Goal: Task Accomplishment & Management: Manage account settings

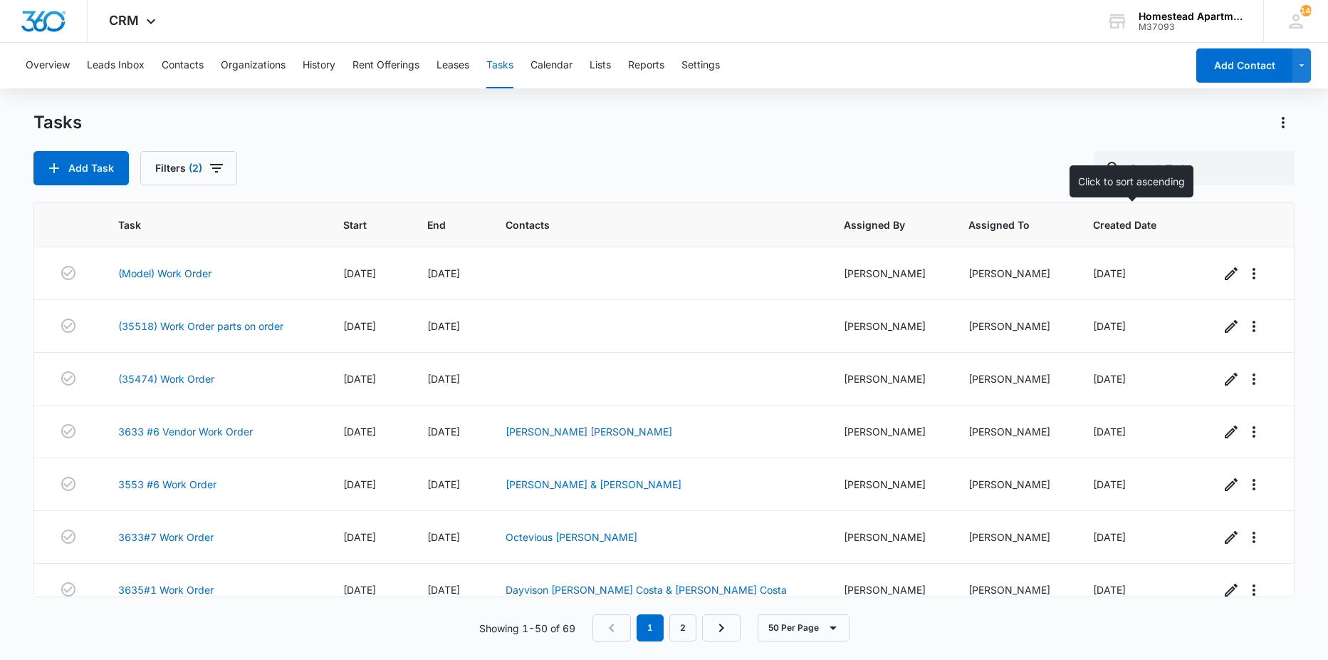
click at [1126, 226] on span "Created Date" at bounding box center [1129, 224] width 72 height 15
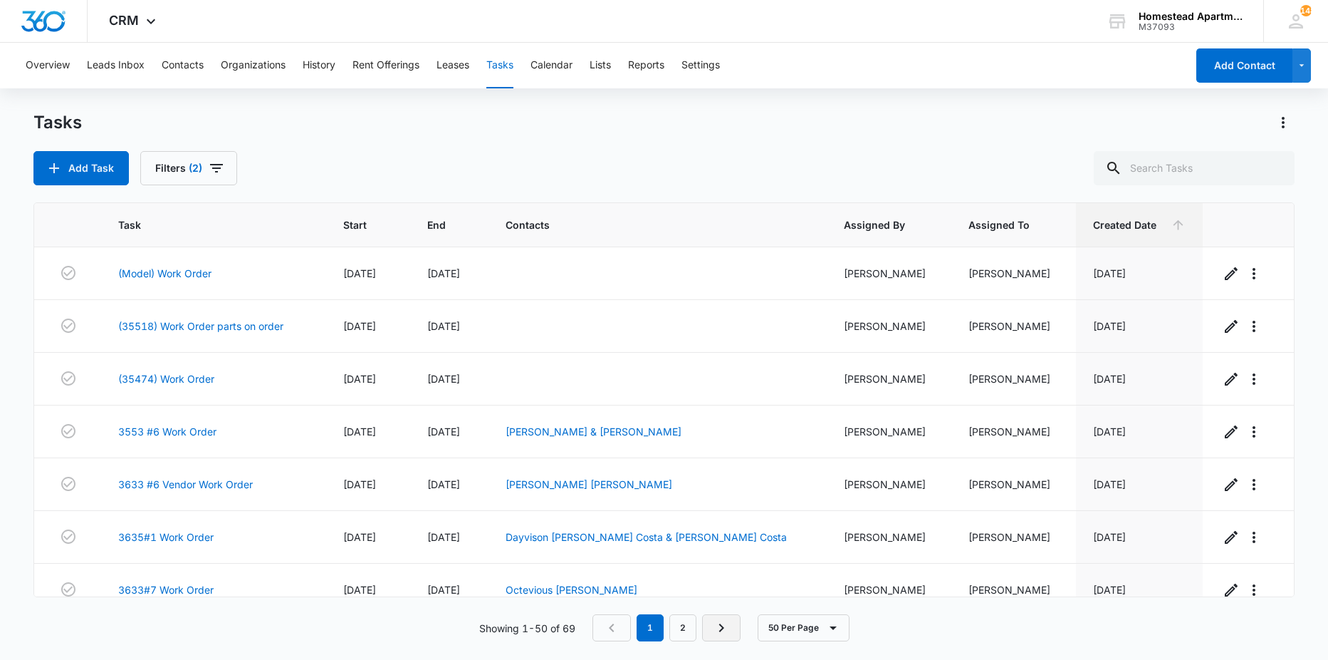
click at [731, 623] on link "Next Page" at bounding box center [721, 627] width 38 height 27
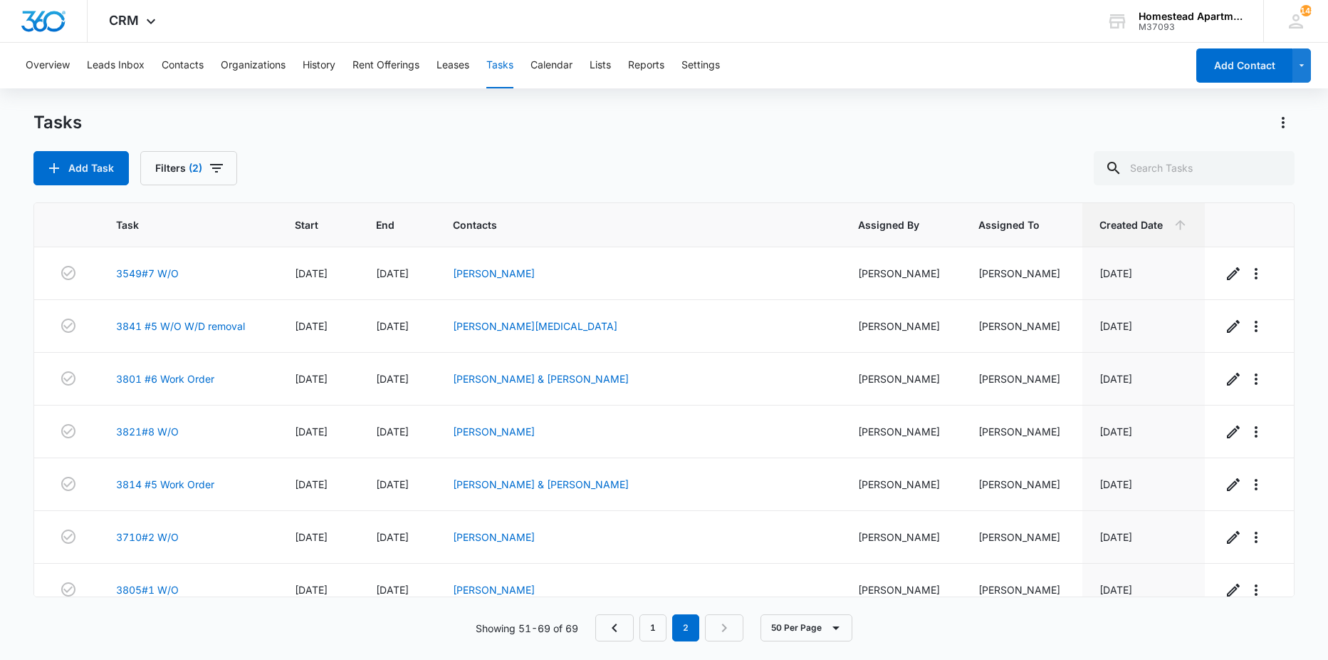
click at [730, 624] on nav "1 2" at bounding box center [669, 627] width 148 height 27
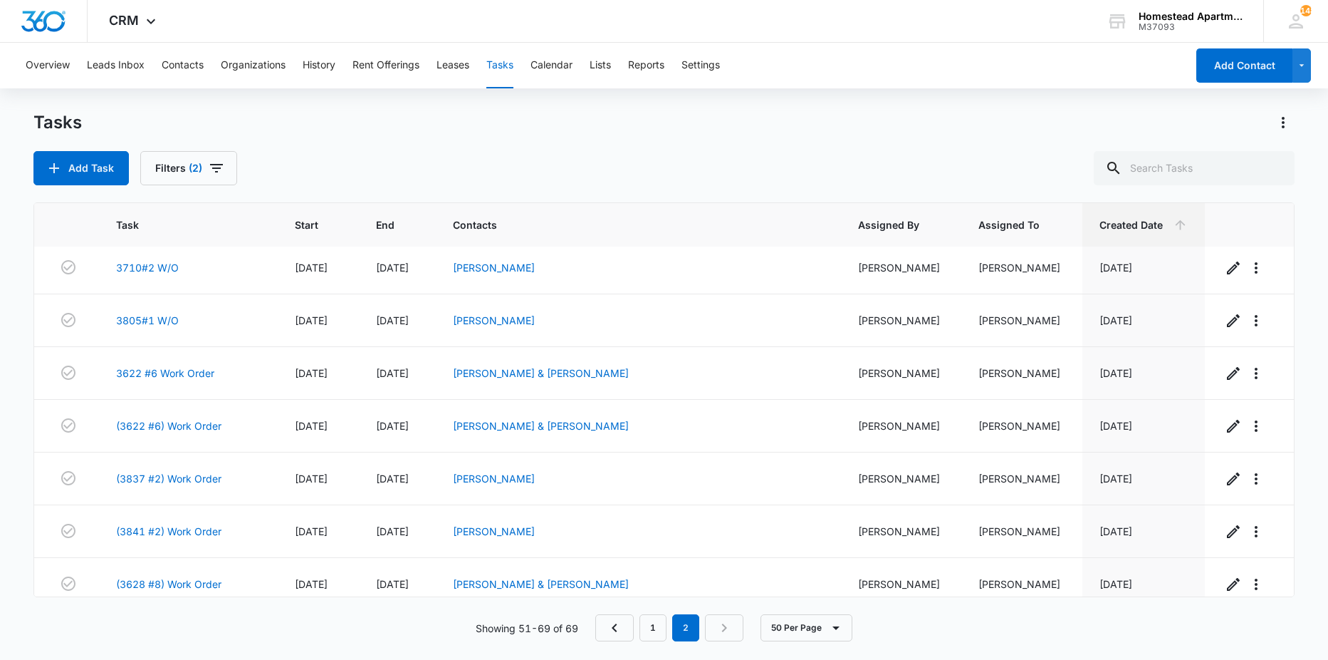
scroll to position [652, 0]
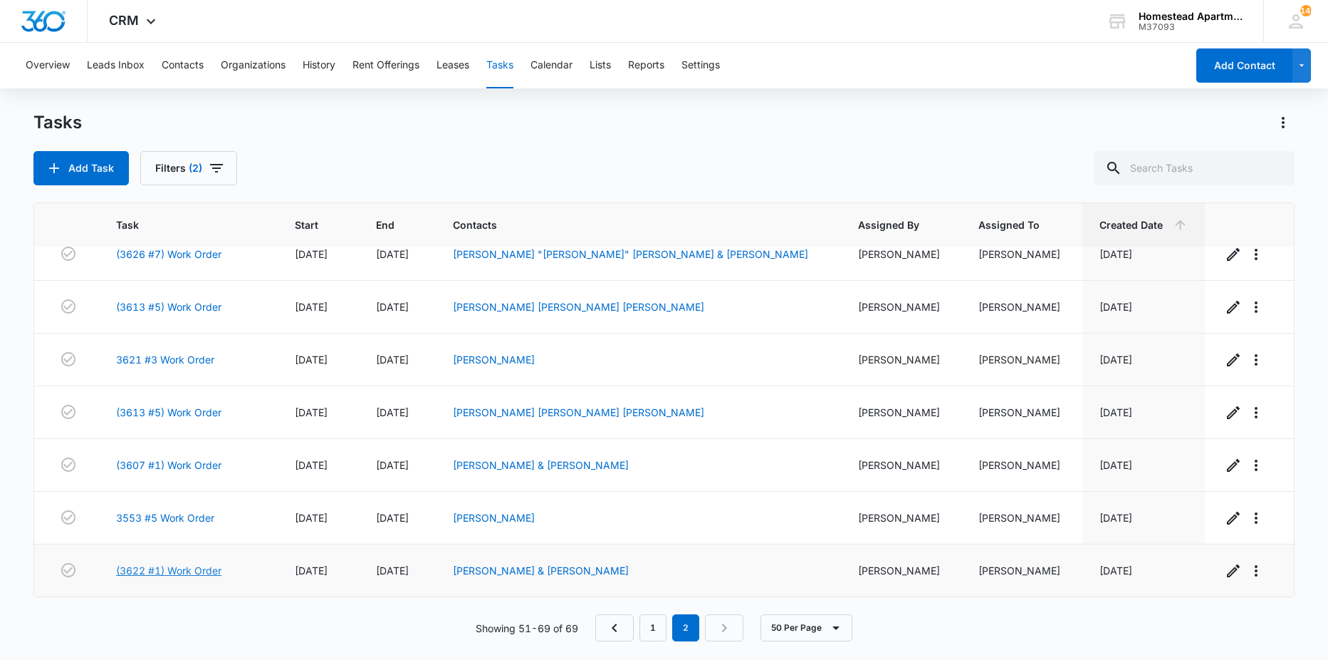
click at [184, 570] on link "(3622 #1) Work Order" at bounding box center [168, 570] width 105 height 15
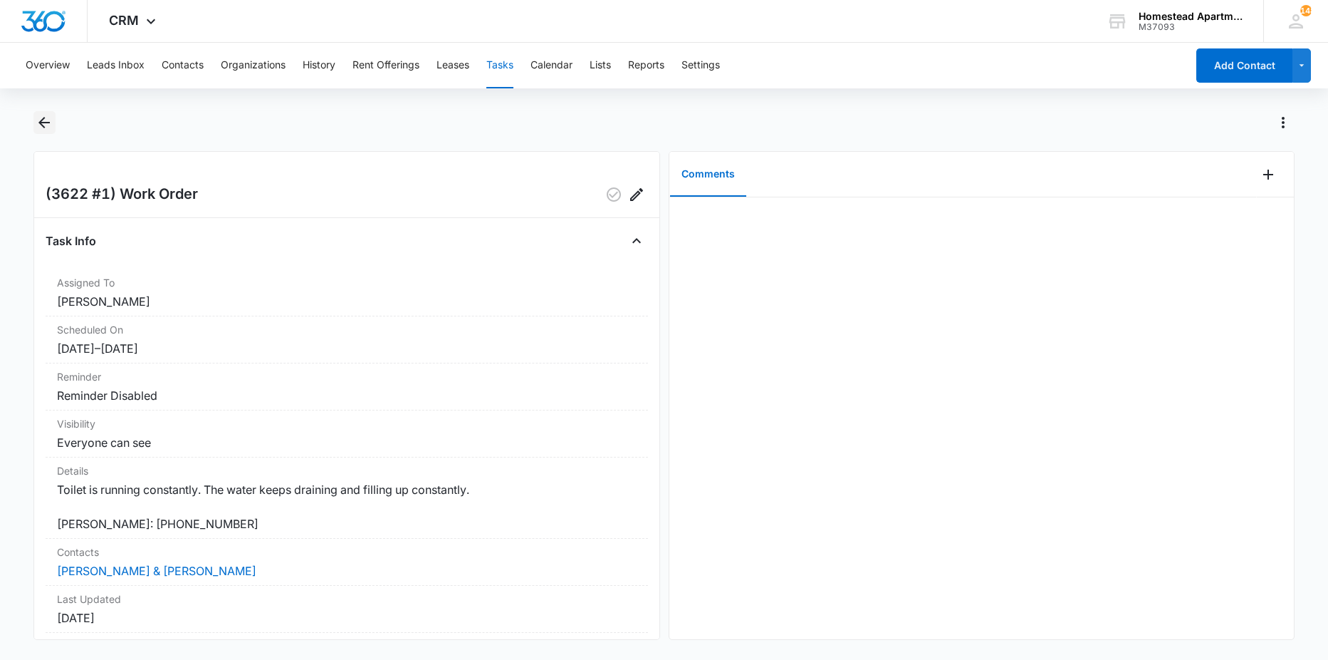
click at [49, 120] on icon "Back" at bounding box center [44, 122] width 17 height 17
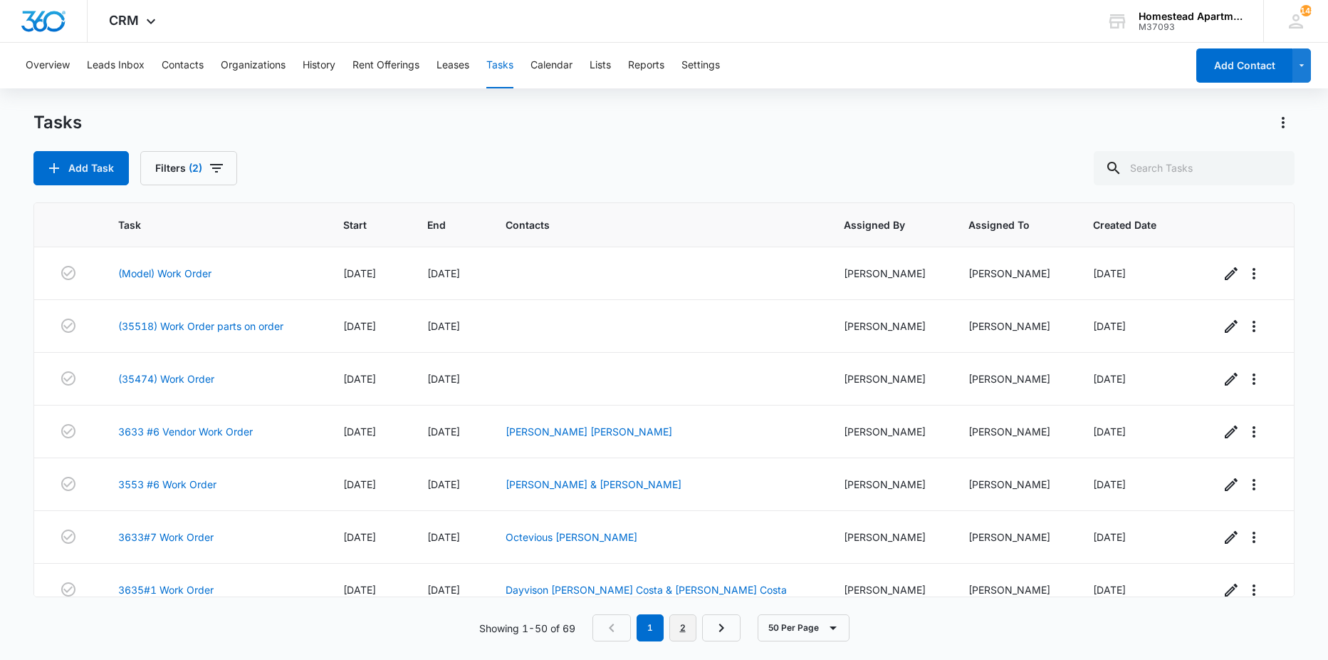
click at [685, 623] on link "2" at bounding box center [683, 627] width 27 height 27
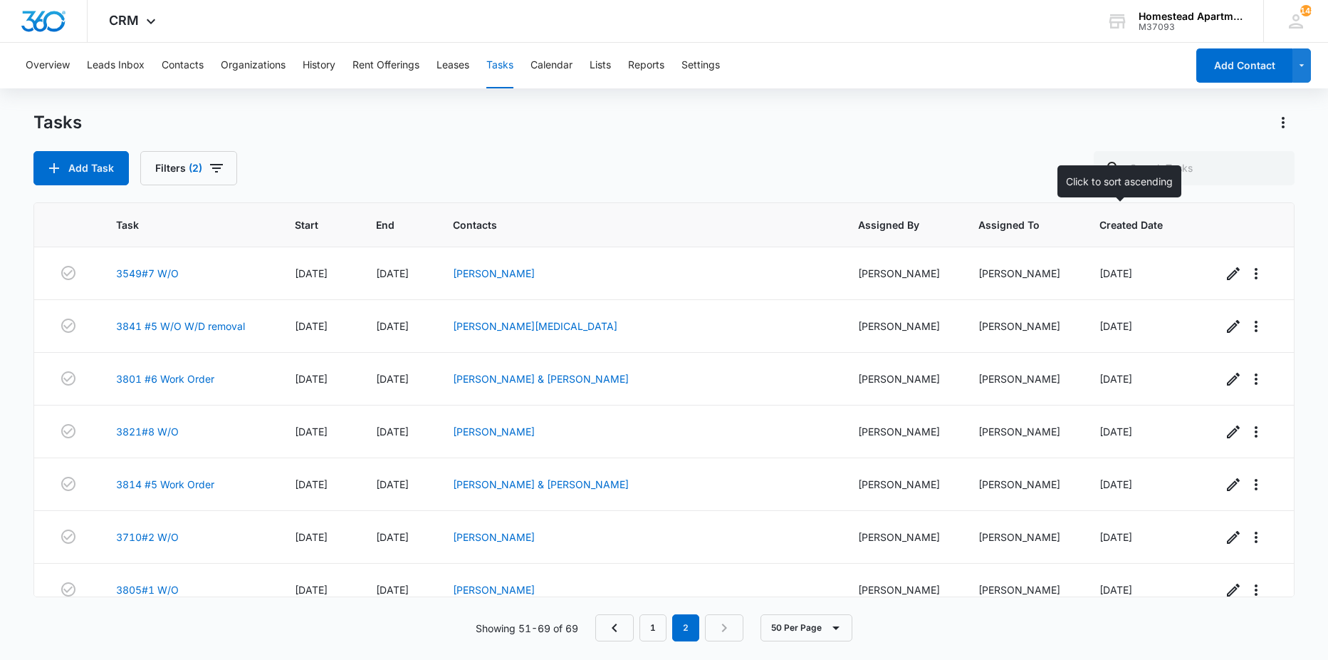
click at [1112, 227] on span "Created Date" at bounding box center [1134, 224] width 68 height 15
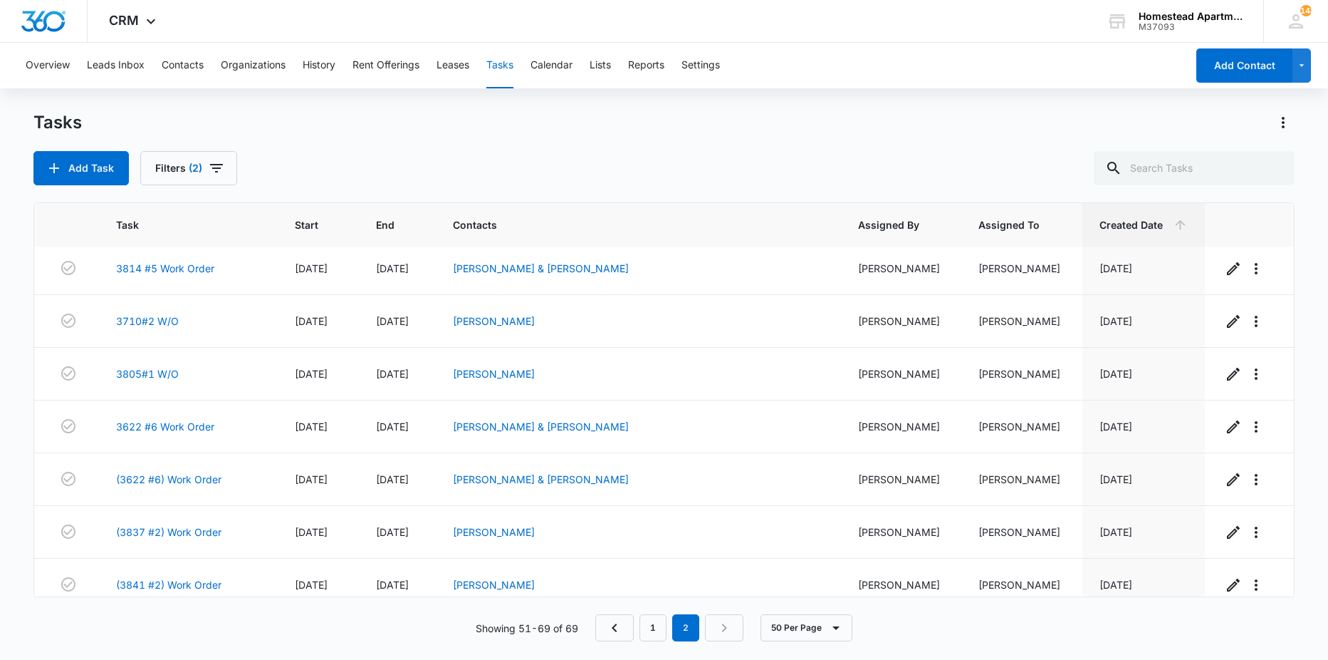
scroll to position [652, 0]
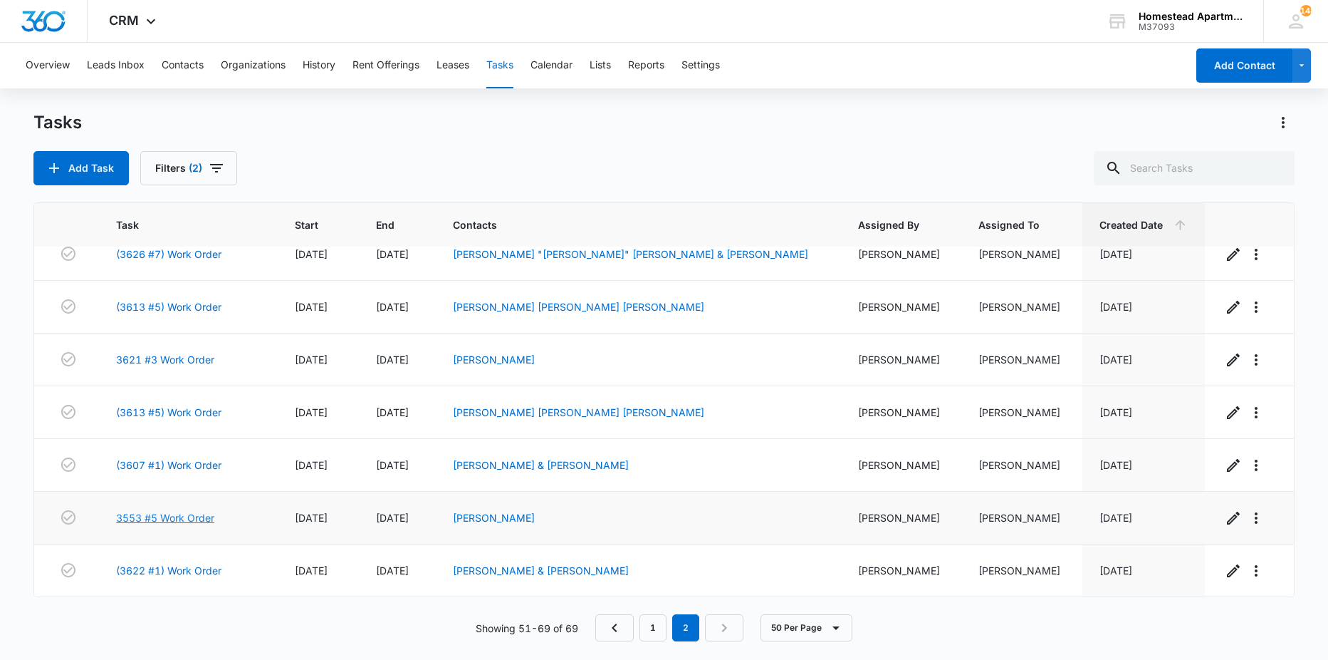
click at [199, 518] on link "3553 #5 Work Order" at bounding box center [165, 517] width 98 height 15
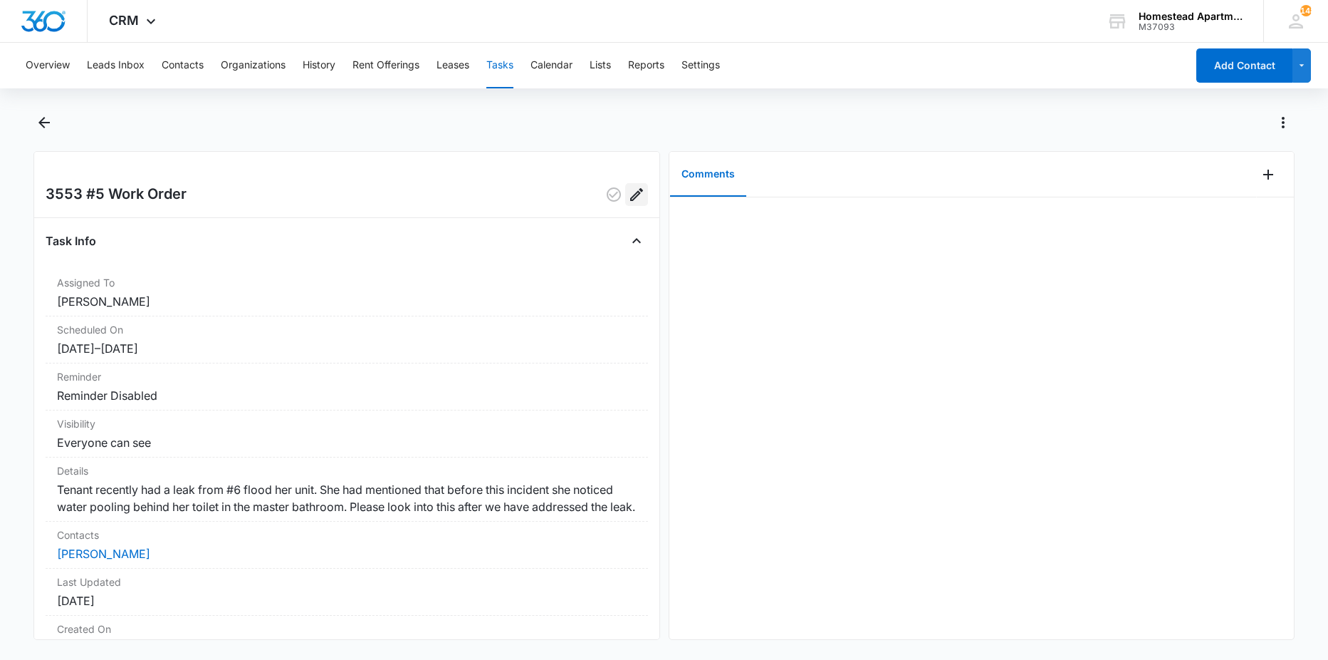
click at [630, 197] on icon "Edit" at bounding box center [636, 194] width 13 height 13
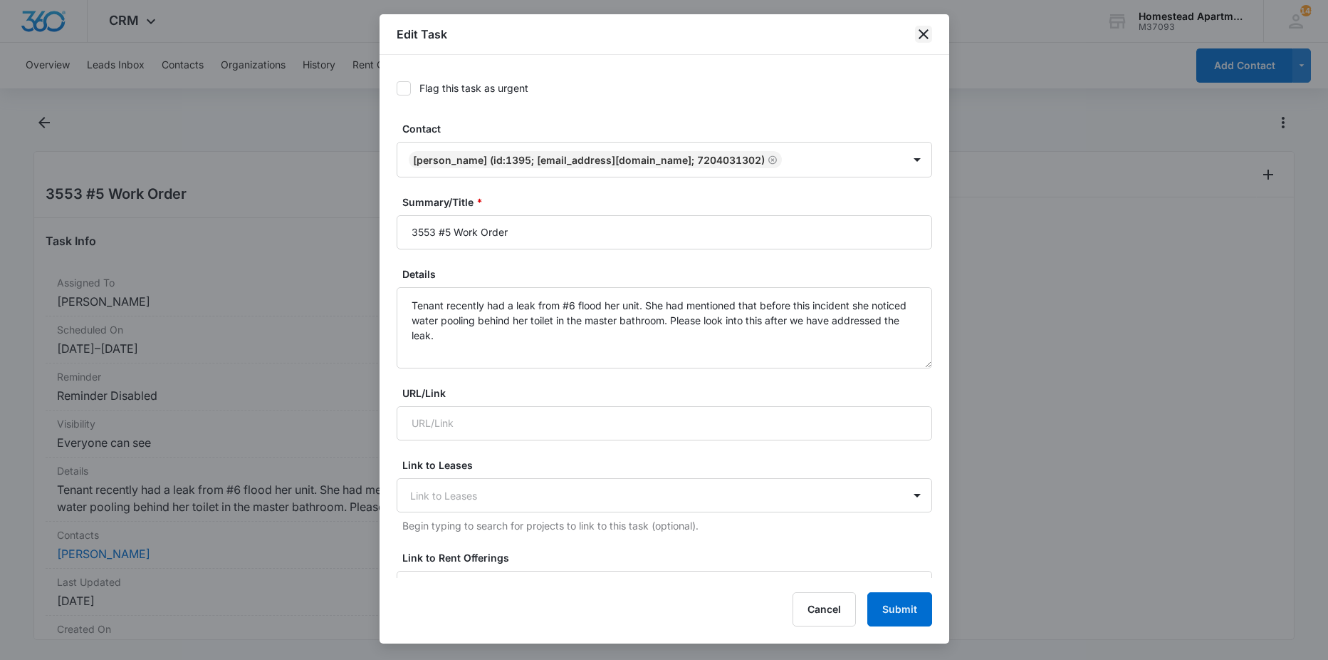
click at [923, 29] on icon "close" at bounding box center [923, 34] width 17 height 17
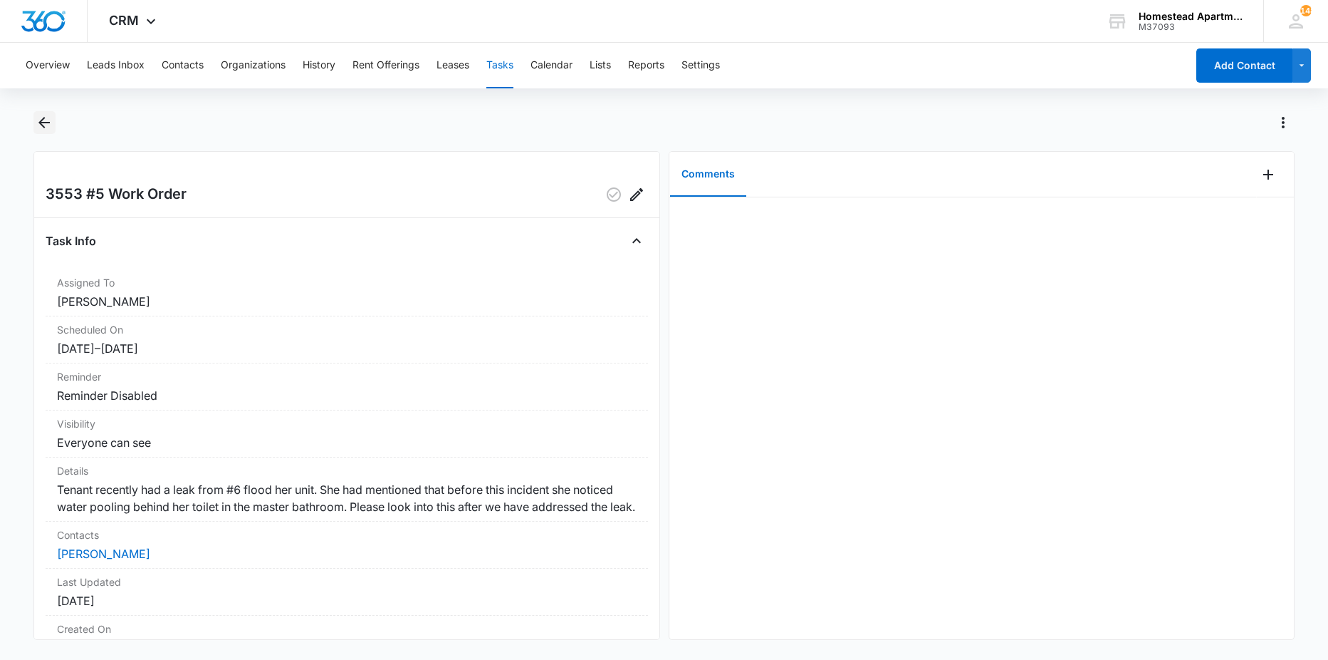
click at [46, 119] on icon "Back" at bounding box center [44, 122] width 17 height 17
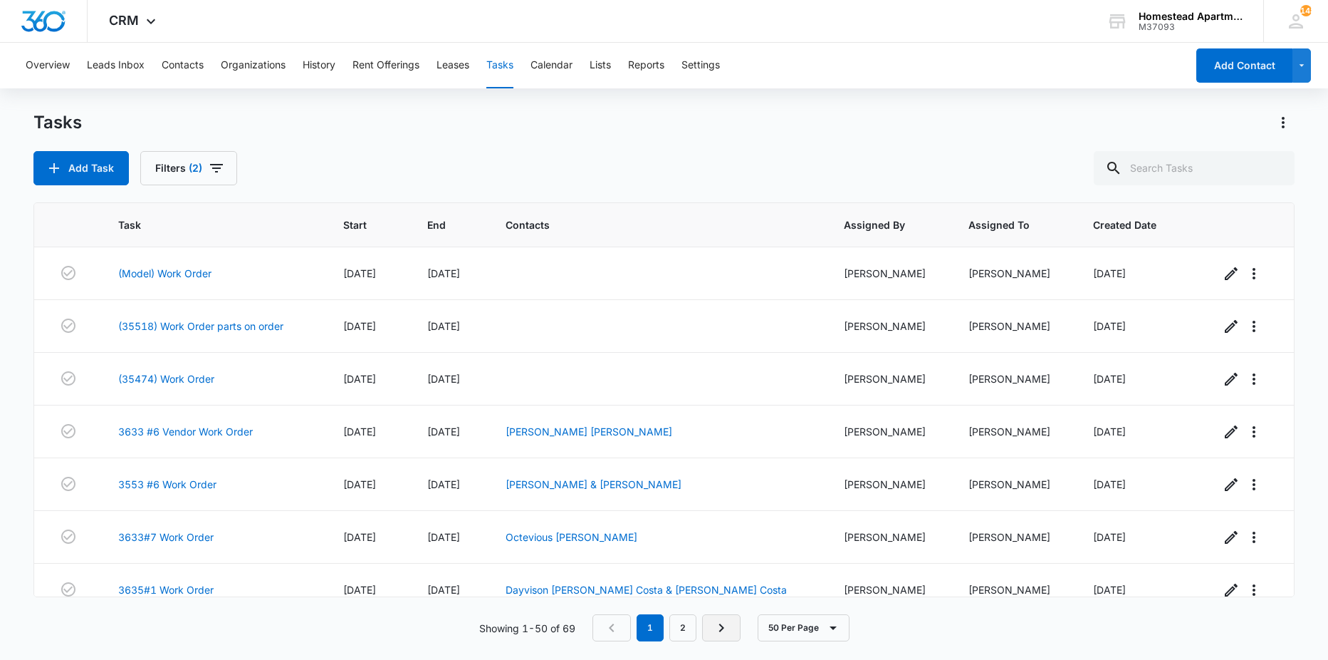
click at [729, 618] on link "Next Page" at bounding box center [721, 627] width 38 height 27
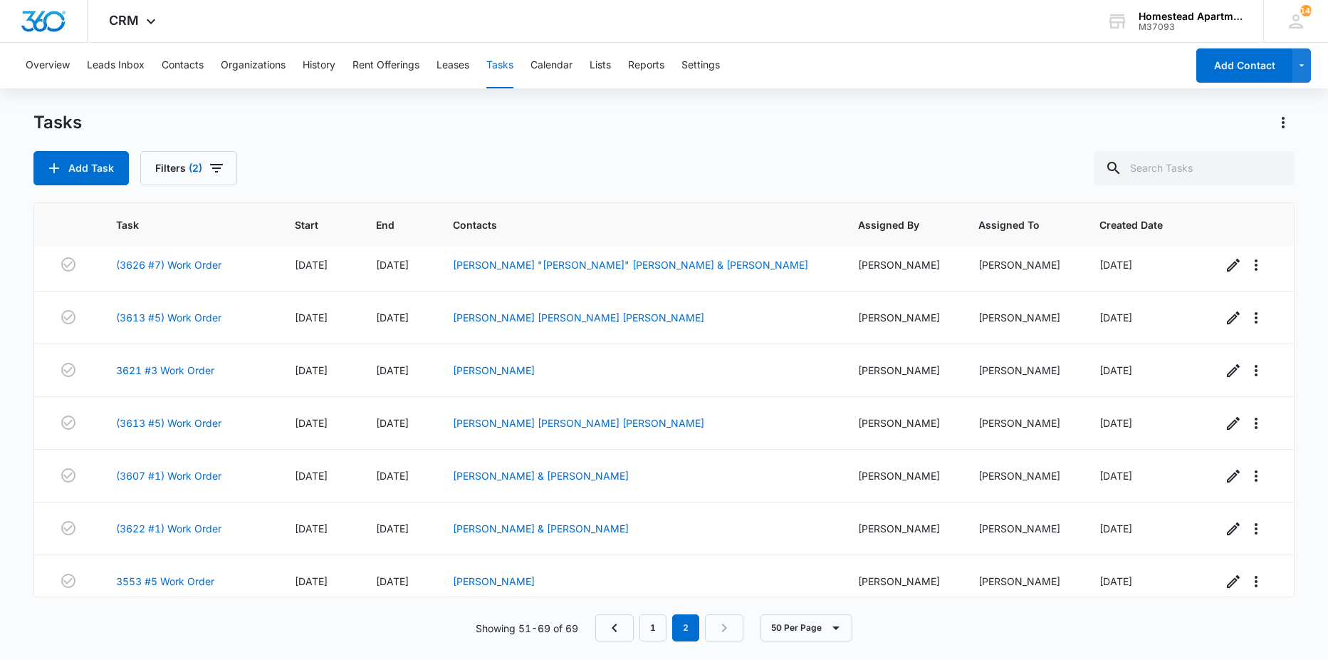
scroll to position [652, 0]
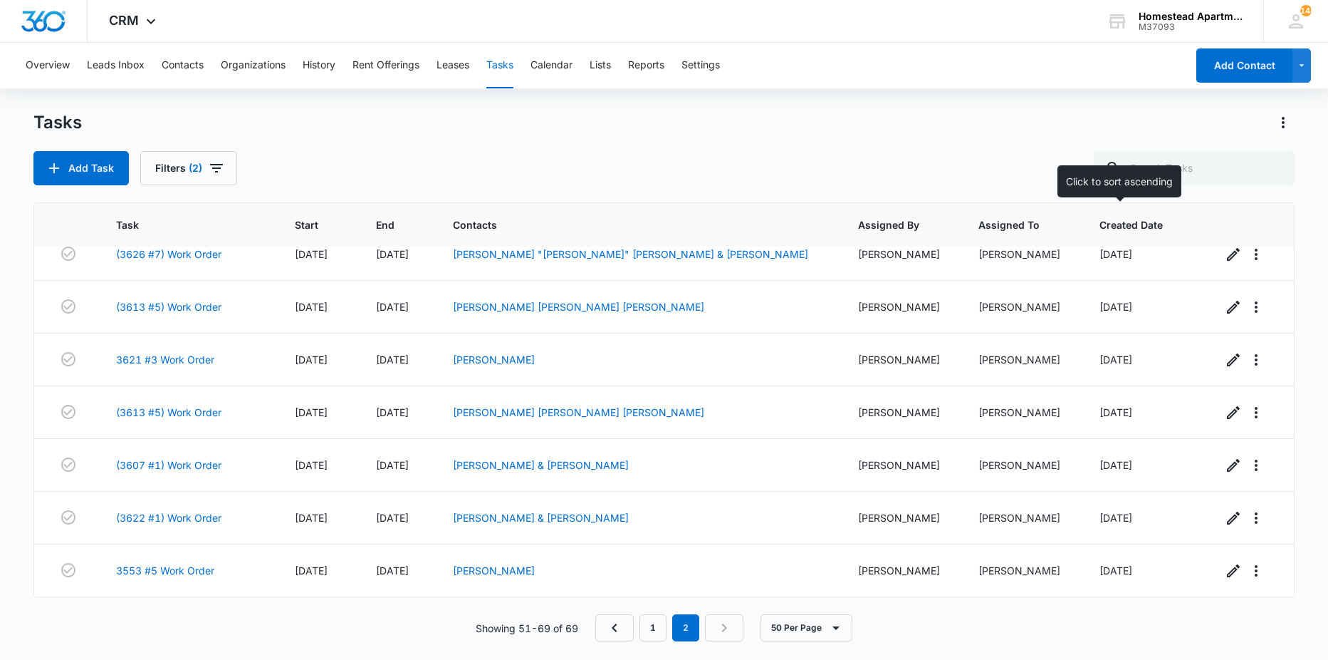
click at [1100, 223] on span "Created Date" at bounding box center [1134, 224] width 68 height 15
click at [199, 462] on link "(3607 #1) Work Order" at bounding box center [168, 464] width 105 height 15
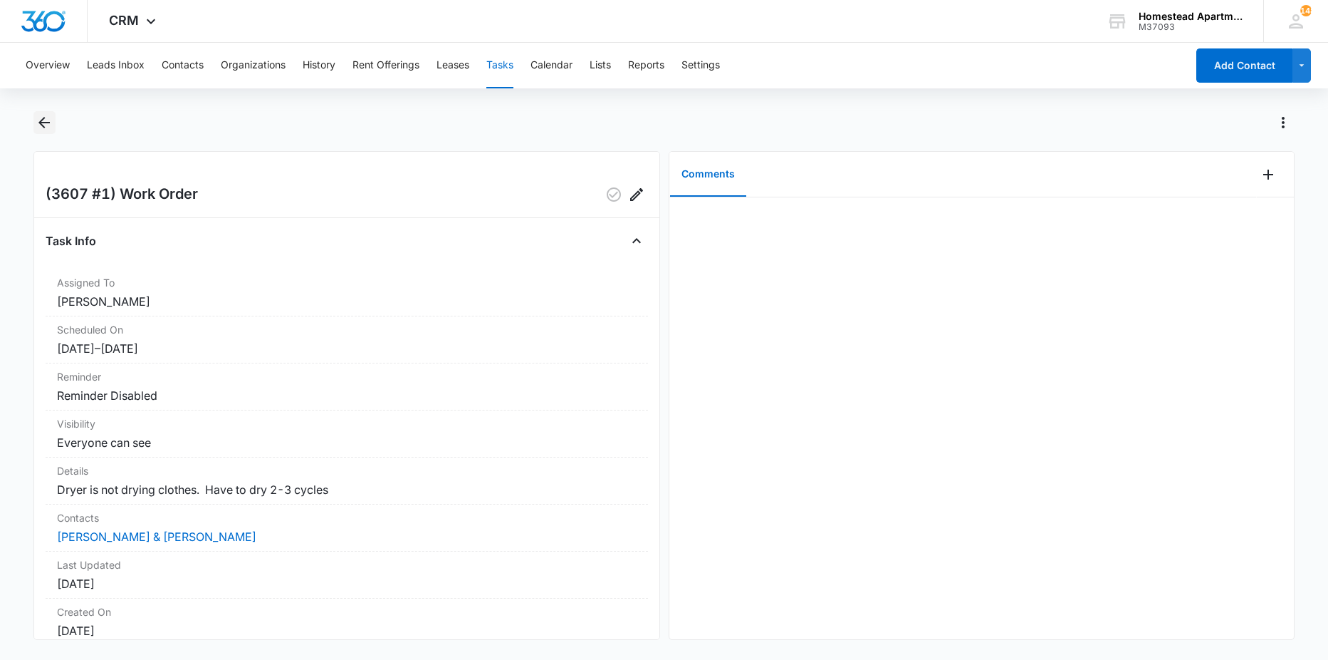
click at [54, 126] on button "Back" at bounding box center [44, 122] width 22 height 23
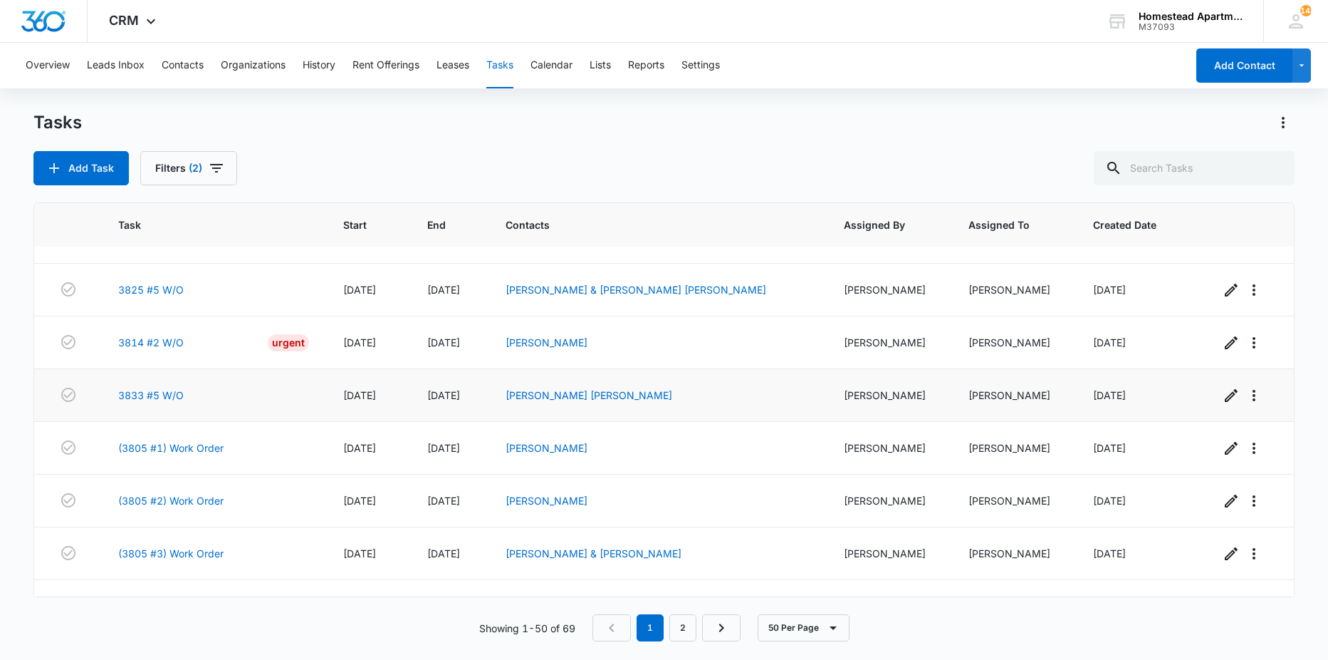
scroll to position [1004, 0]
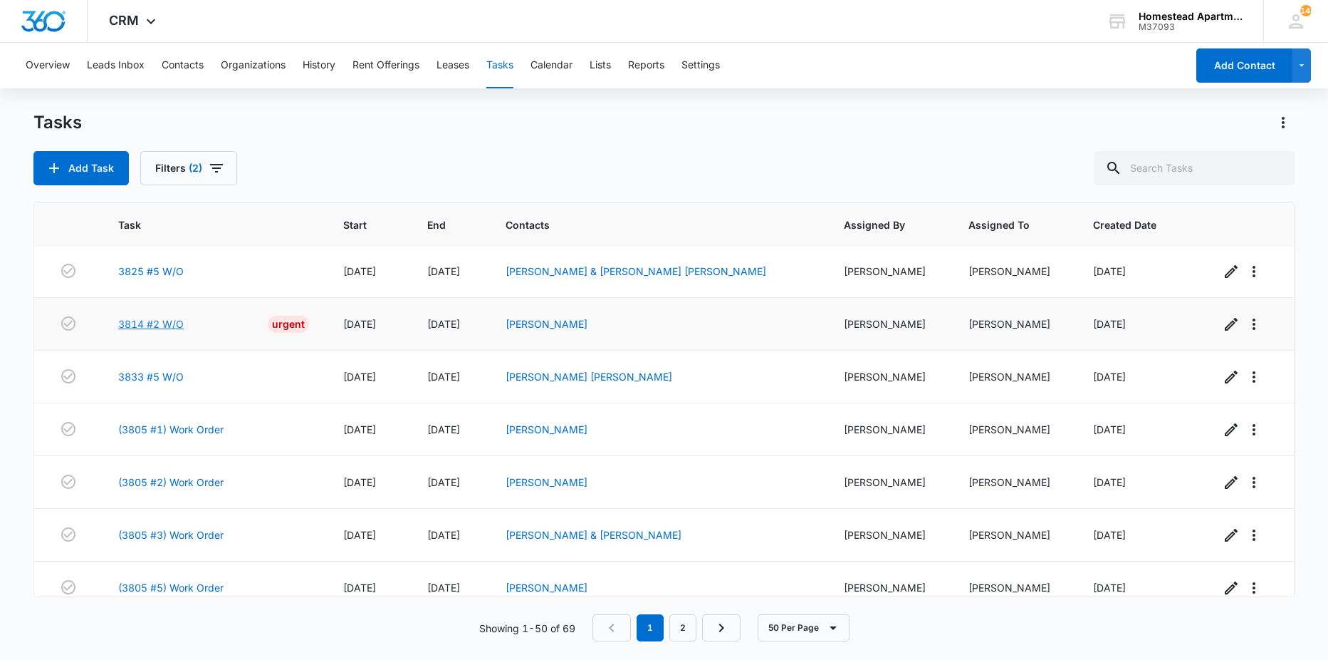
click at [166, 319] on link "3814 #2 W/O" at bounding box center [151, 323] width 66 height 15
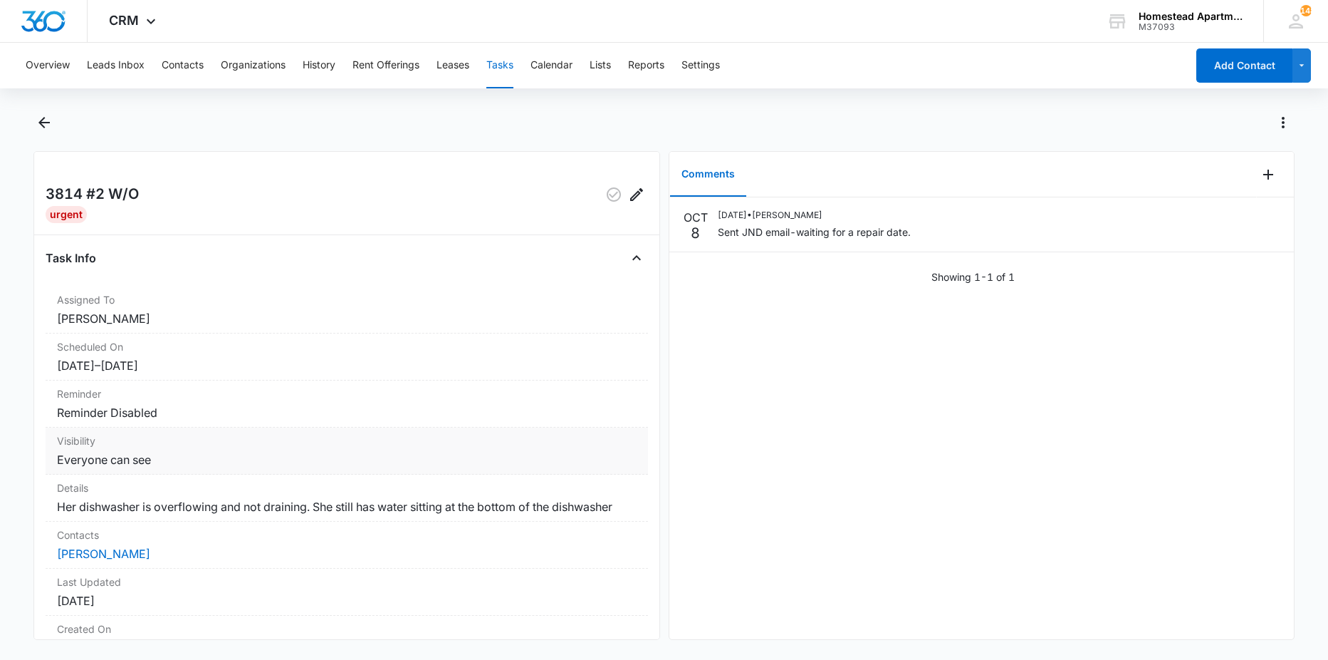
drag, startPoint x: 405, startPoint y: 473, endPoint x: 395, endPoint y: 451, distance: 24.2
click at [405, 472] on div "Visibility Everyone can see" at bounding box center [347, 450] width 603 height 47
drag, startPoint x: 395, startPoint y: 451, endPoint x: 278, endPoint y: 106, distance: 364.0
click at [278, 106] on div "Overview Leads Inbox Contacts Organizations History Rent Offerings Leases Tasks…" at bounding box center [664, 350] width 1328 height 614
